Goal: Information Seeking & Learning: Learn about a topic

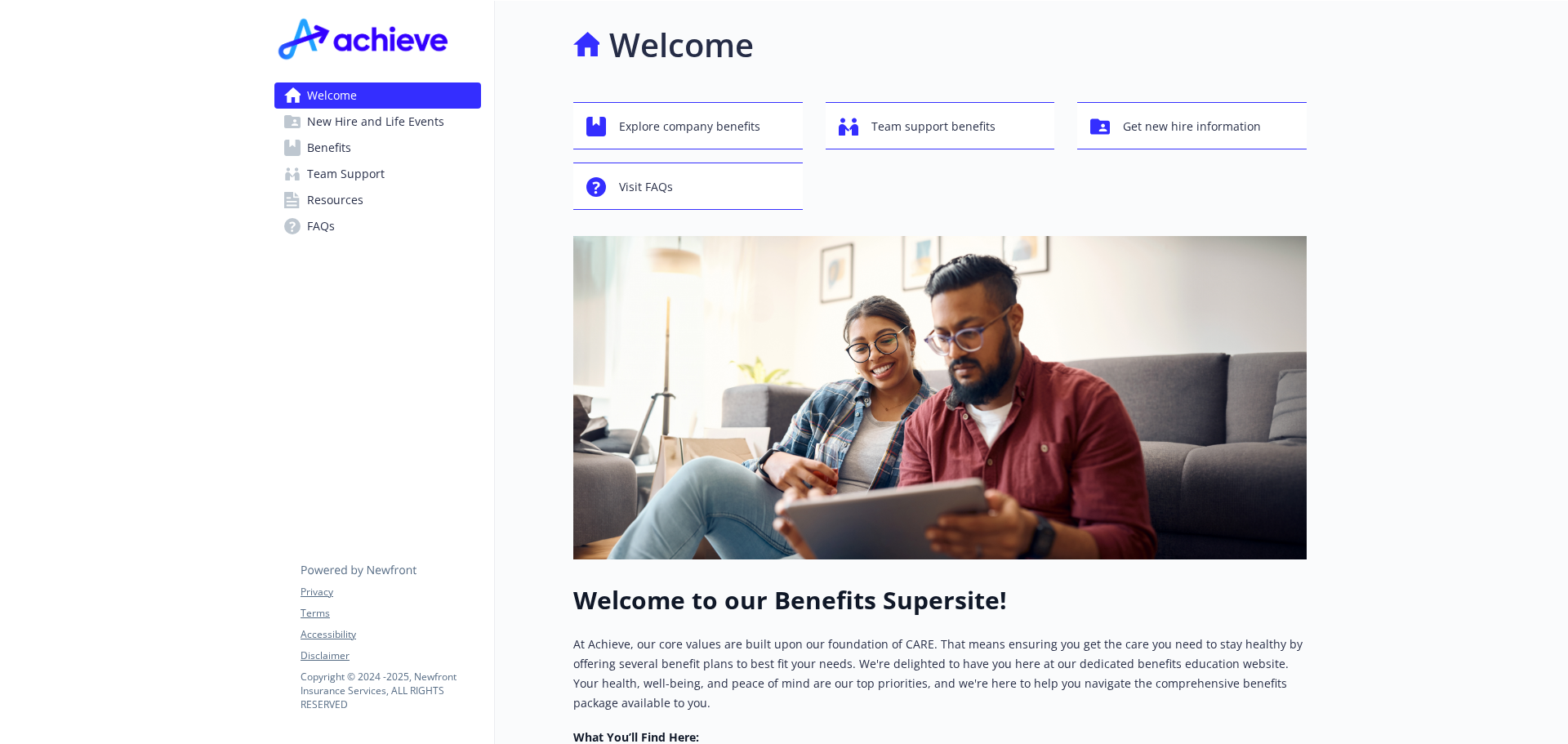
click at [356, 147] on link "Benefits" at bounding box center [378, 148] width 206 height 26
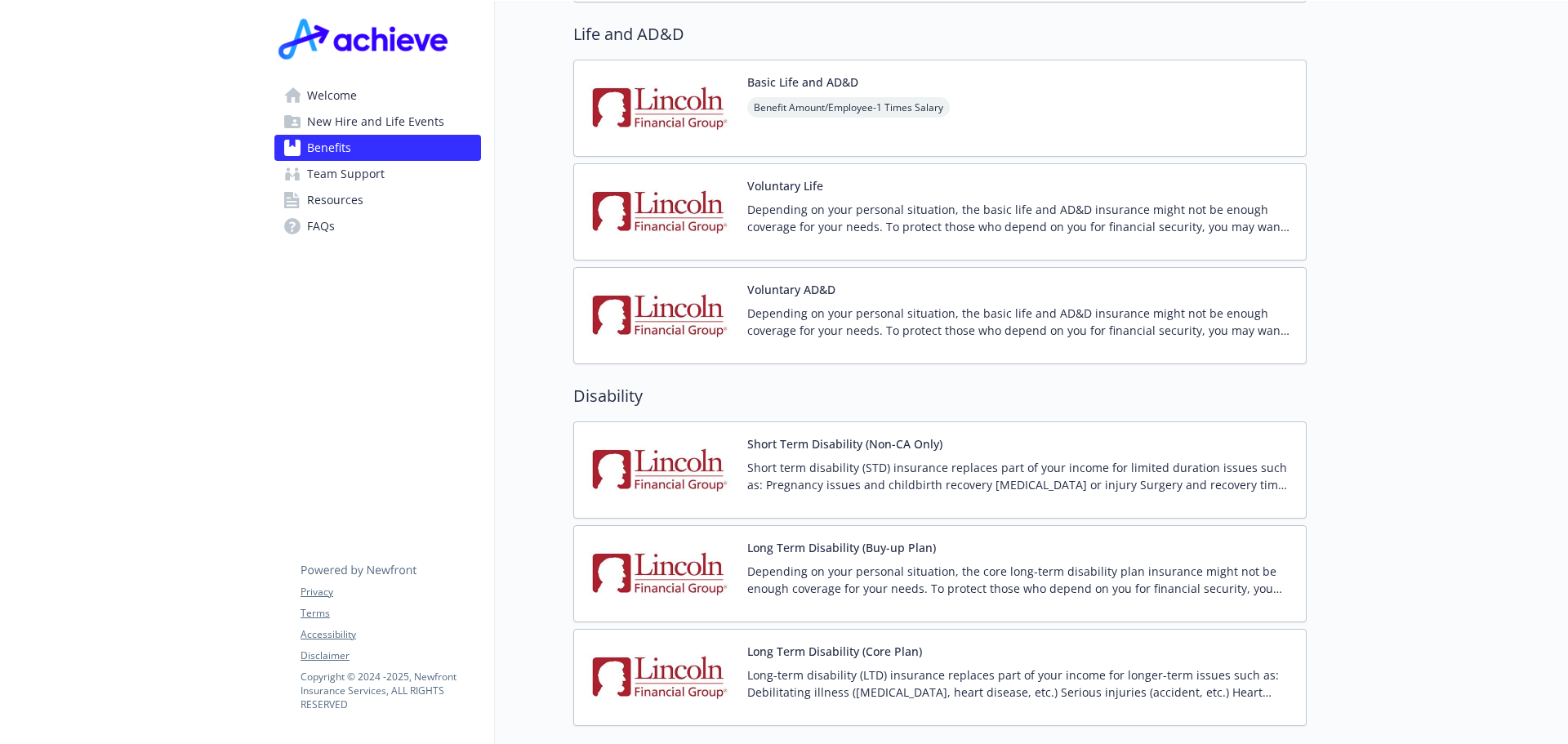
scroll to position [1144, 0]
